Goal: Task Accomplishment & Management: Manage account settings

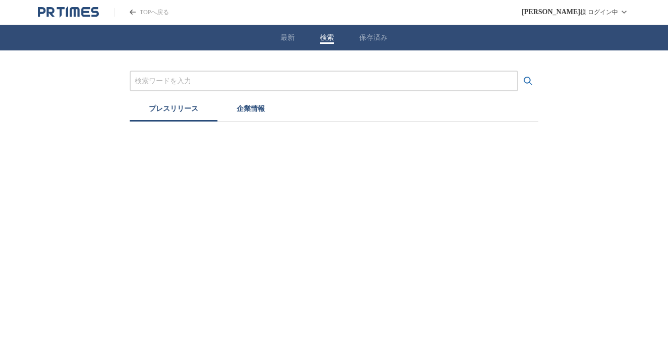
click at [328, 42] on button "検索" at bounding box center [327, 37] width 14 height 9
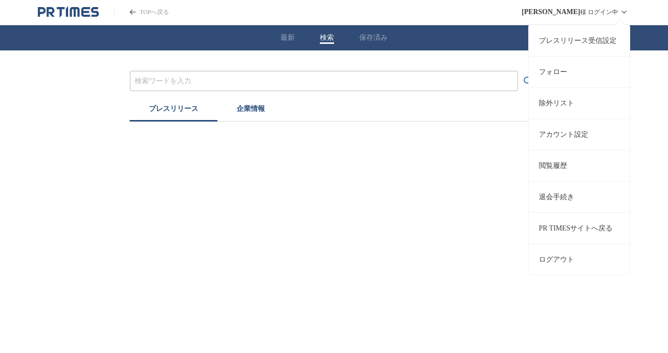
click at [556, 13] on span "[PERSON_NAME]" at bounding box center [551, 12] width 59 height 8
click at [567, 39] on link "プレスリリース受信設定" at bounding box center [579, 40] width 101 height 31
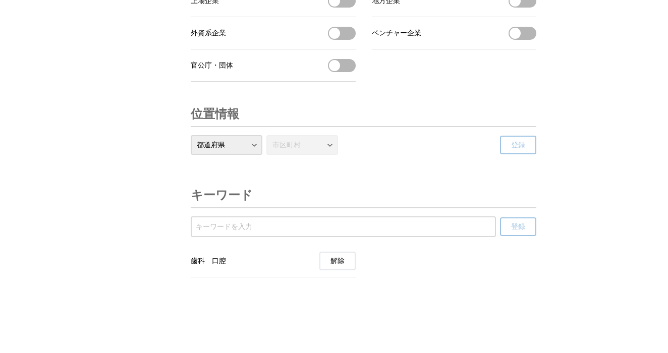
scroll to position [3488, 0]
click at [255, 263] on li "歯科　口腔　 解除" at bounding box center [273, 261] width 165 height 32
click at [226, 258] on span "歯科　口腔" at bounding box center [208, 261] width 35 height 9
click at [239, 229] on input "受信するキーワードを登録する" at bounding box center [343, 226] width 295 height 11
type input "歯"
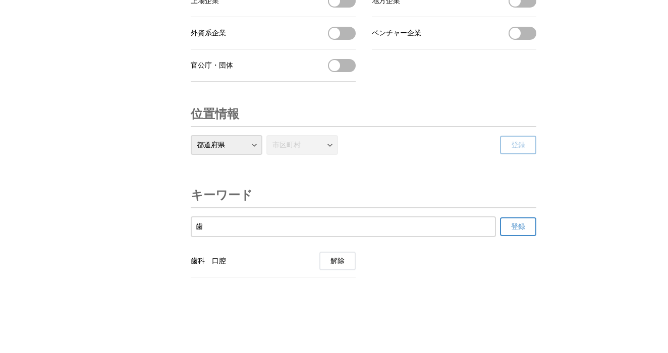
click at [519, 222] on span "登録" at bounding box center [518, 226] width 14 height 9
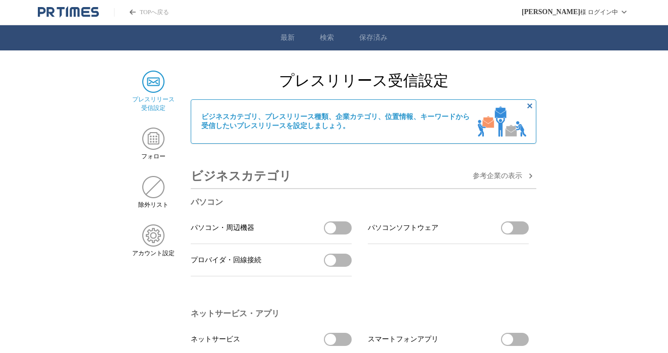
scroll to position [0, 0]
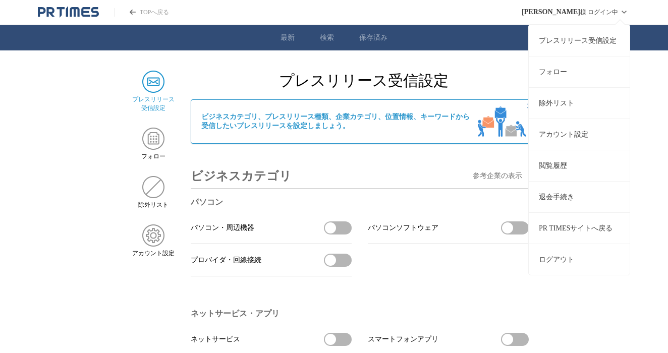
click at [575, 142] on link "アカウント設定" at bounding box center [579, 134] width 101 height 31
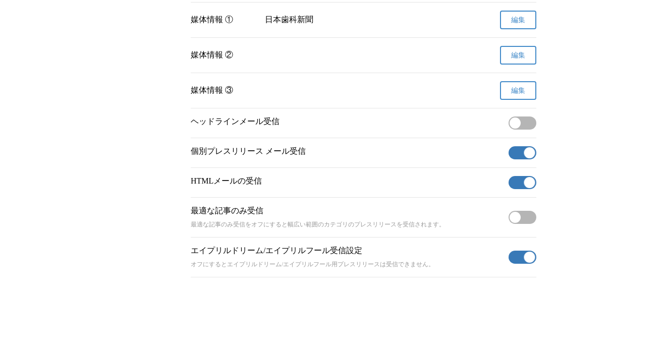
scroll to position [423, 0]
click at [513, 218] on span "button" at bounding box center [514, 217] width 11 height 11
click at [513, 212] on span "button" at bounding box center [514, 217] width 11 height 11
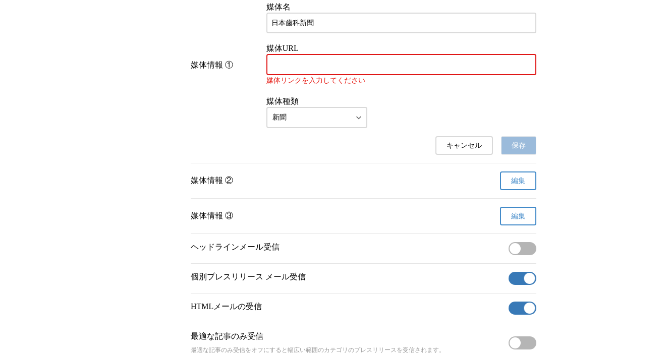
scroll to position [416, 0]
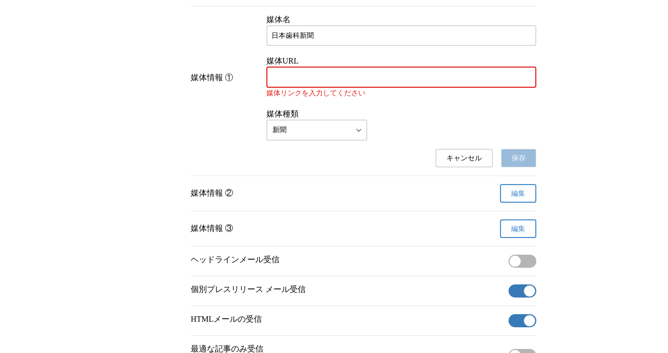
click at [310, 83] on input "媒体URL" at bounding box center [401, 77] width 260 height 11
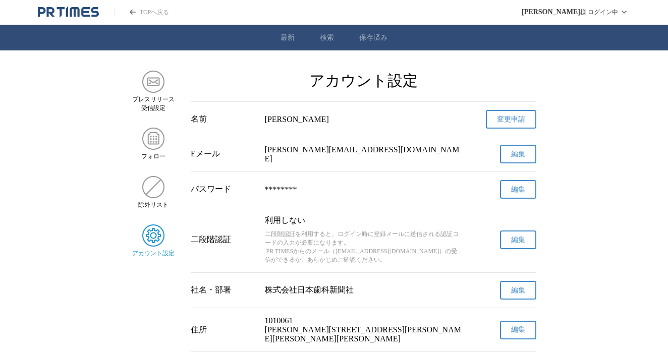
scroll to position [0, 0]
